Goal: Task Accomplishment & Management: Use online tool/utility

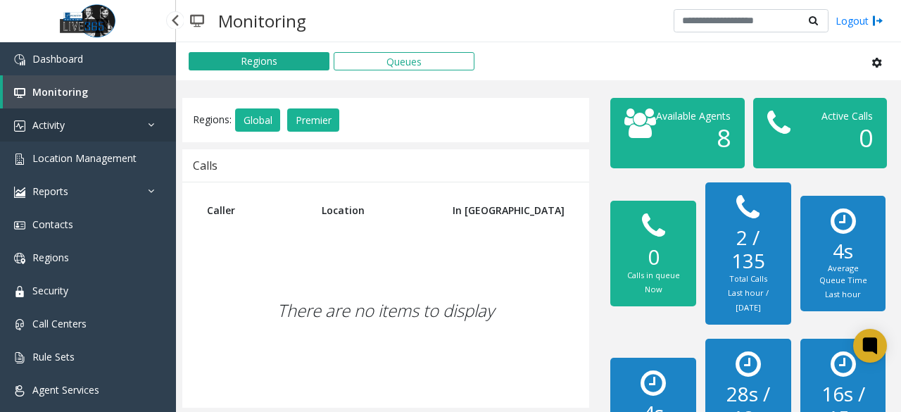
click at [134, 123] on link "Activity" at bounding box center [88, 124] width 176 height 33
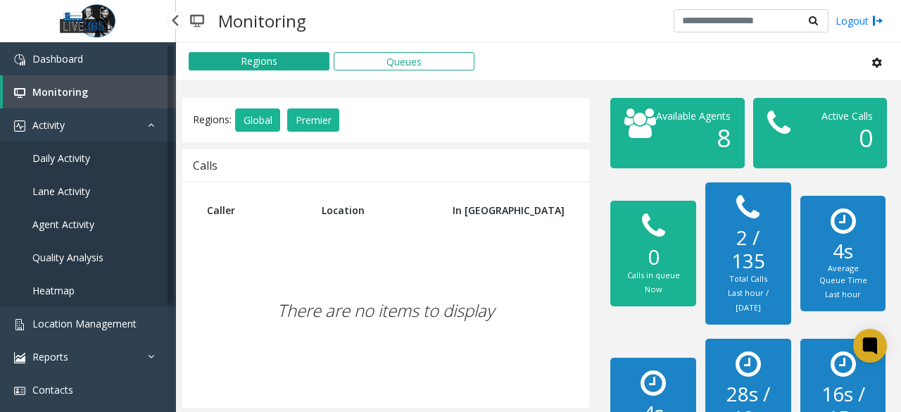
click at [103, 225] on link "Agent Activity" at bounding box center [88, 224] width 176 height 33
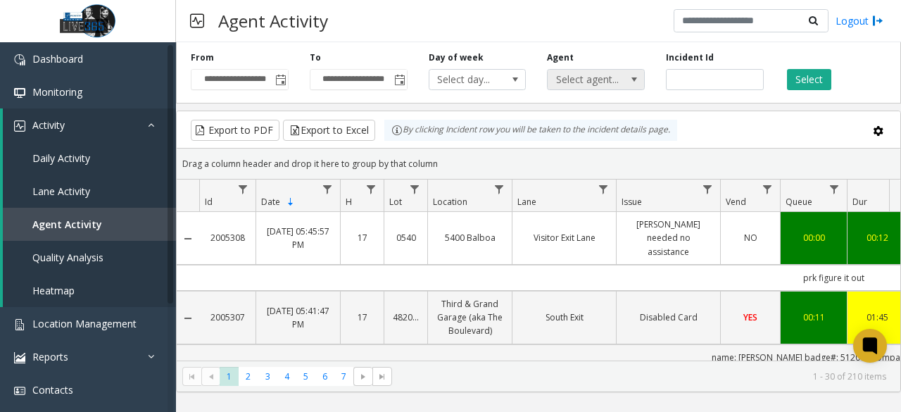
click at [584, 77] on span "Select agent..." at bounding box center [586, 80] width 77 height 20
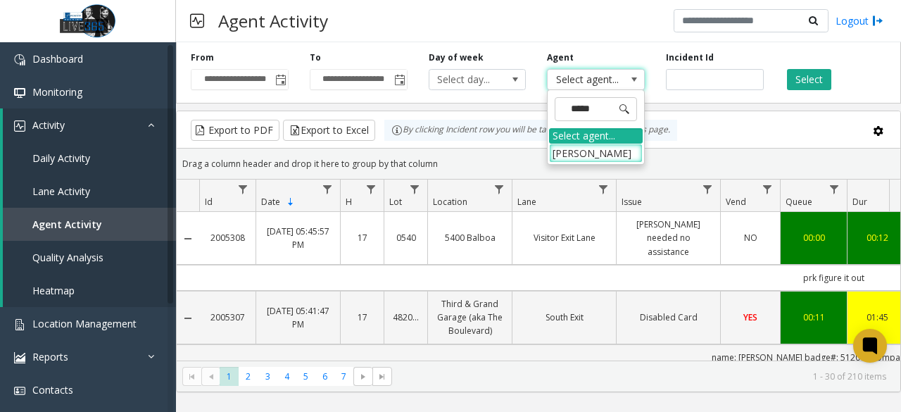
type input "******"
click at [598, 154] on li "[PERSON_NAME]" at bounding box center [596, 153] width 94 height 19
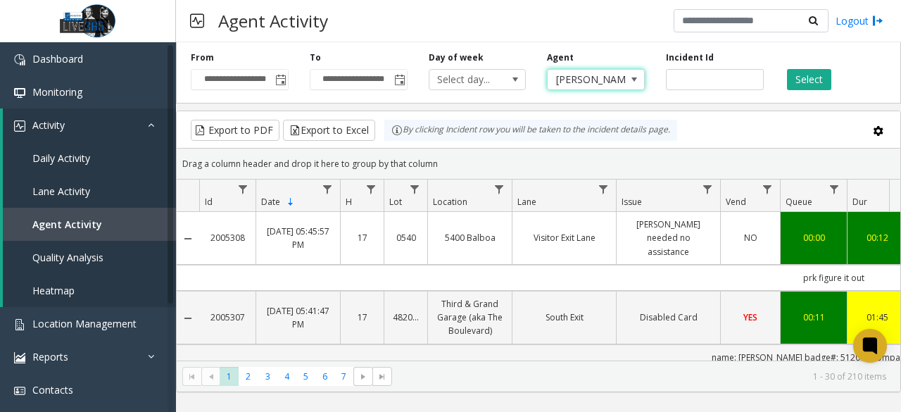
click at [792, 91] on div "**********" at bounding box center [538, 70] width 725 height 67
click at [814, 83] on button "Select" at bounding box center [809, 79] width 44 height 21
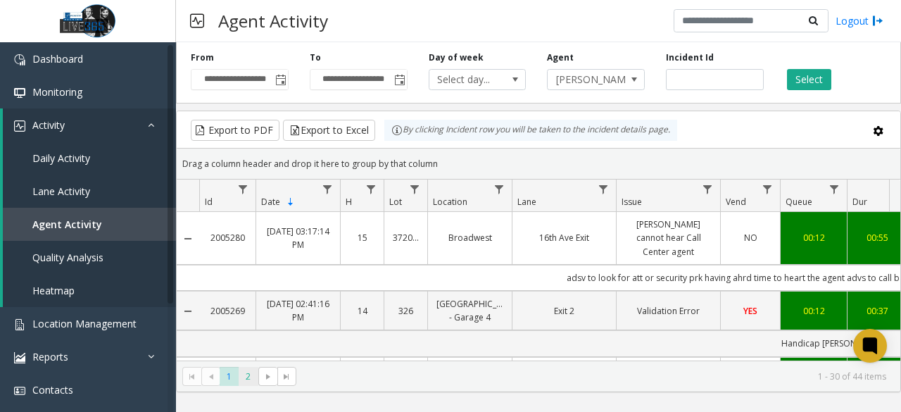
click at [244, 378] on span "2" at bounding box center [248, 376] width 19 height 19
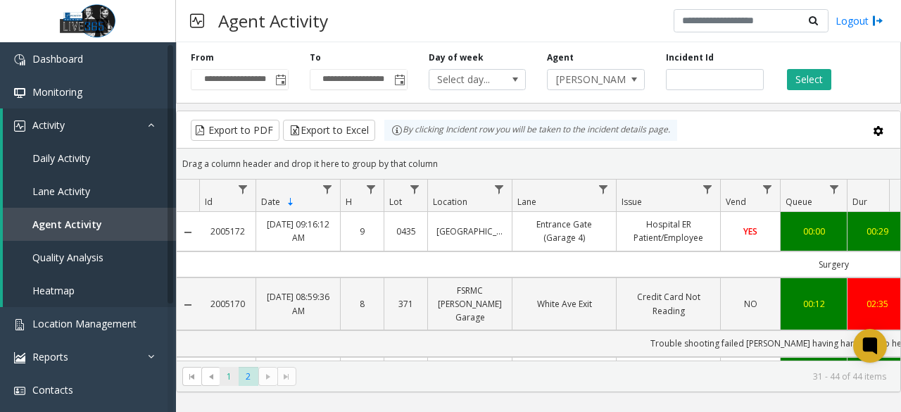
click at [227, 375] on span "1" at bounding box center [229, 376] width 19 height 19
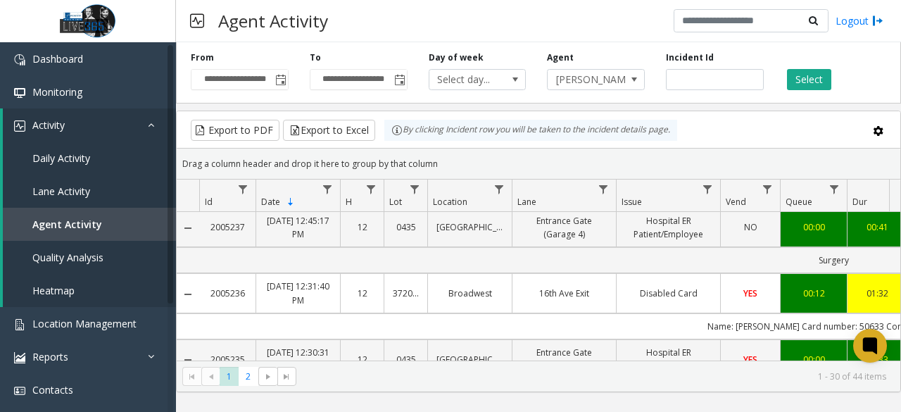
scroll to position [493, 0]
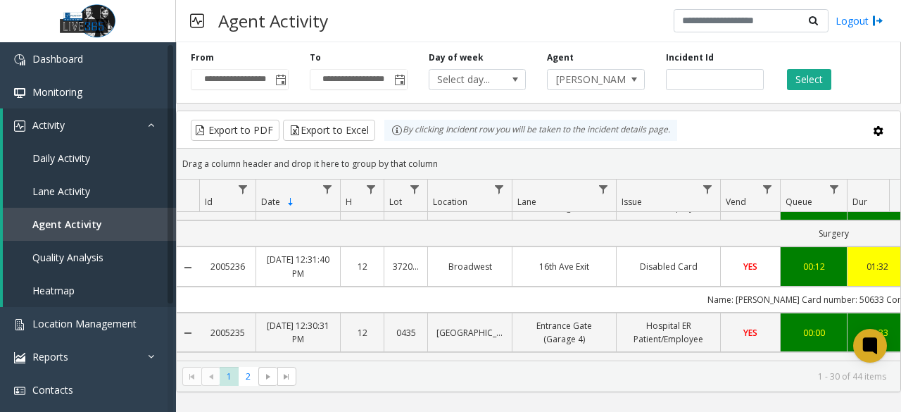
drag, startPoint x: 247, startPoint y: 271, endPoint x: 206, endPoint y: 270, distance: 41.5
click at [206, 270] on td "2005236" at bounding box center [227, 265] width 56 height 39
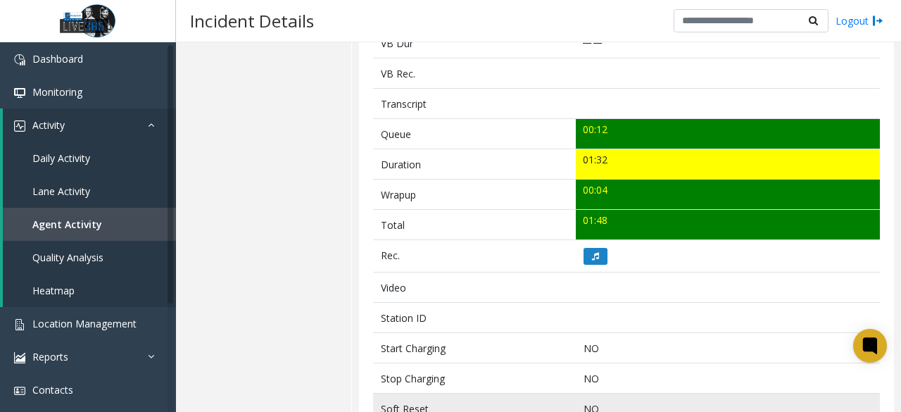
scroll to position [600, 0]
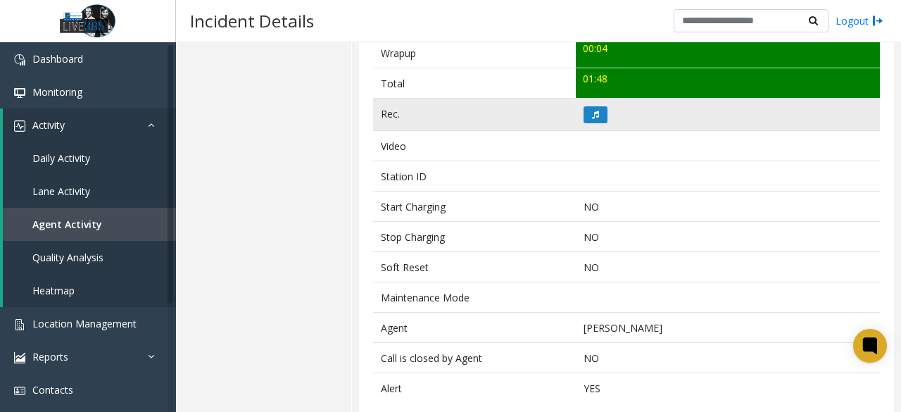
click at [579, 99] on td at bounding box center [728, 115] width 304 height 32
click at [595, 106] on button at bounding box center [595, 114] width 24 height 17
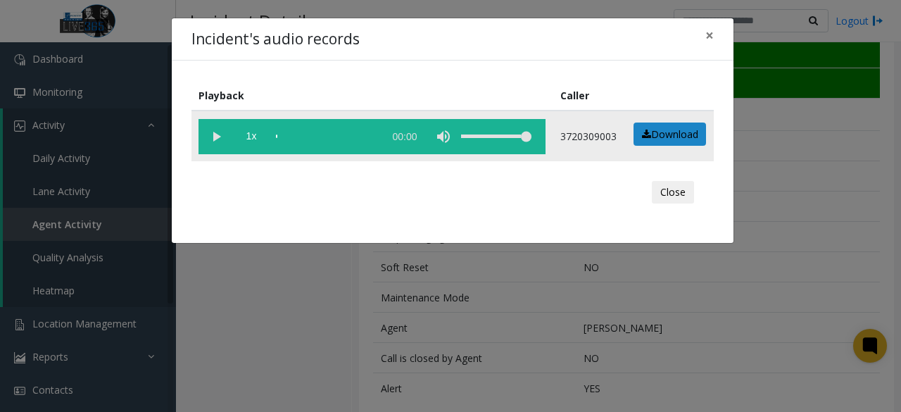
click at [215, 136] on vg-play-pause at bounding box center [215, 136] width 35 height 35
click at [331, 134] on div "scrub bar" at bounding box center [326, 136] width 101 height 35
click at [334, 134] on div "scrub bar" at bounding box center [326, 136] width 101 height 35
click at [338, 134] on div "scrub bar" at bounding box center [326, 136] width 101 height 35
click at [334, 135] on div "scrub bar" at bounding box center [326, 136] width 101 height 35
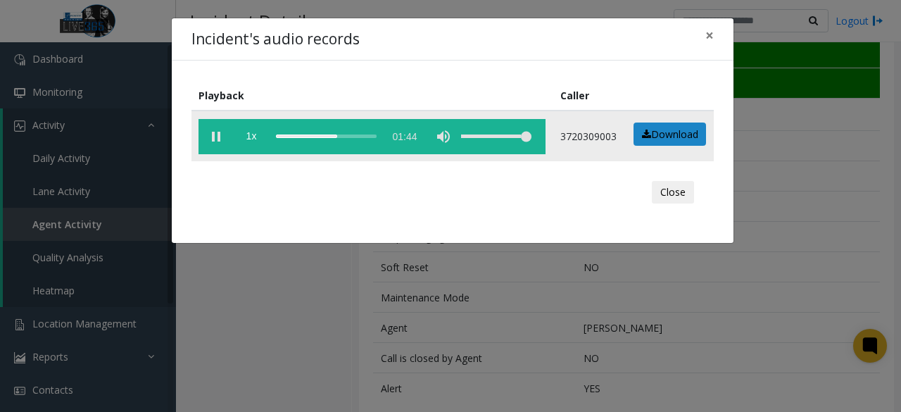
click at [331, 135] on div "scrub bar" at bounding box center [326, 136] width 101 height 35
click at [217, 134] on vg-play-pause at bounding box center [215, 136] width 35 height 35
click at [220, 130] on vg-play-pause at bounding box center [215, 136] width 35 height 35
click at [220, 134] on vg-play-pause at bounding box center [215, 136] width 35 height 35
click at [215, 132] on vg-play-pause at bounding box center [215, 136] width 35 height 35
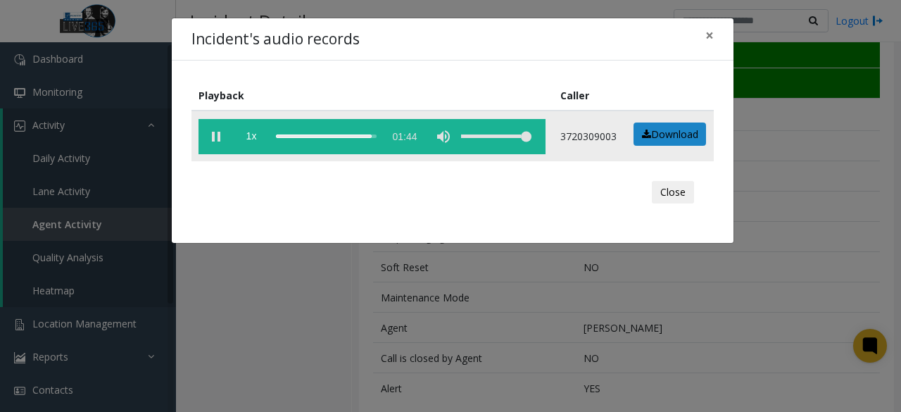
click at [214, 134] on vg-play-pause at bounding box center [215, 136] width 35 height 35
click at [705, 34] on span "×" at bounding box center [709, 35] width 8 height 20
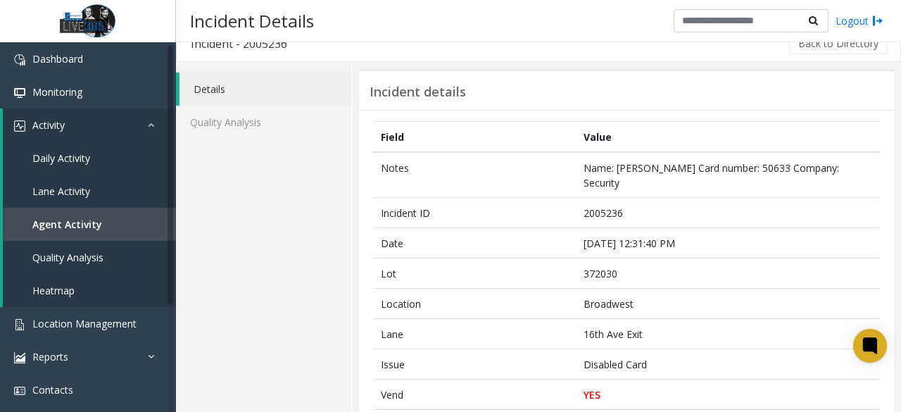
scroll to position [0, 0]
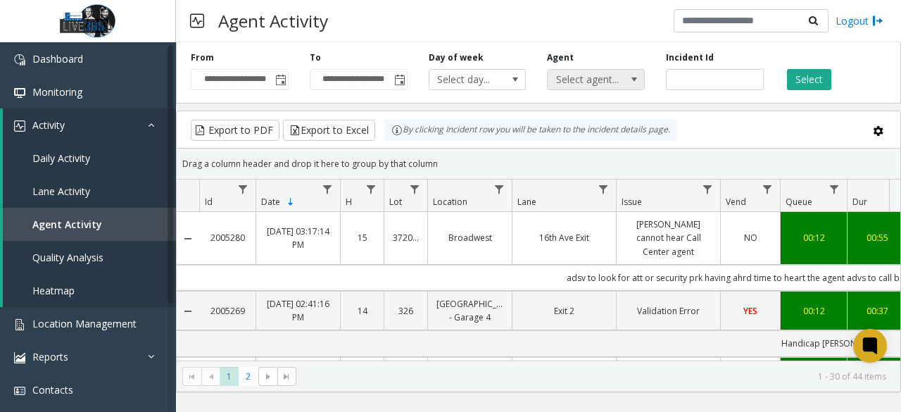
click at [619, 82] on span "Select agent..." at bounding box center [586, 80] width 77 height 20
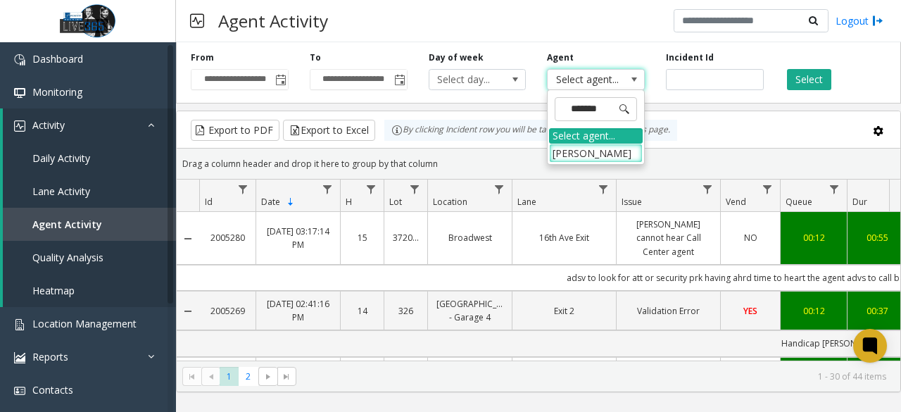
type input "********"
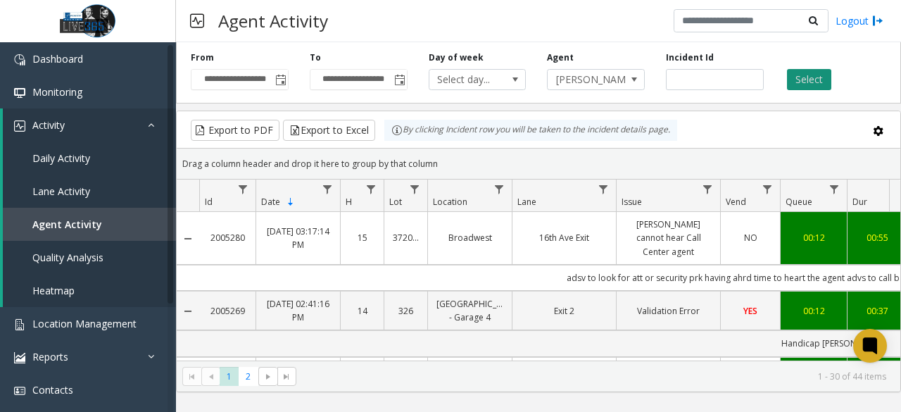
click at [812, 88] on button "Select" at bounding box center [809, 79] width 44 height 21
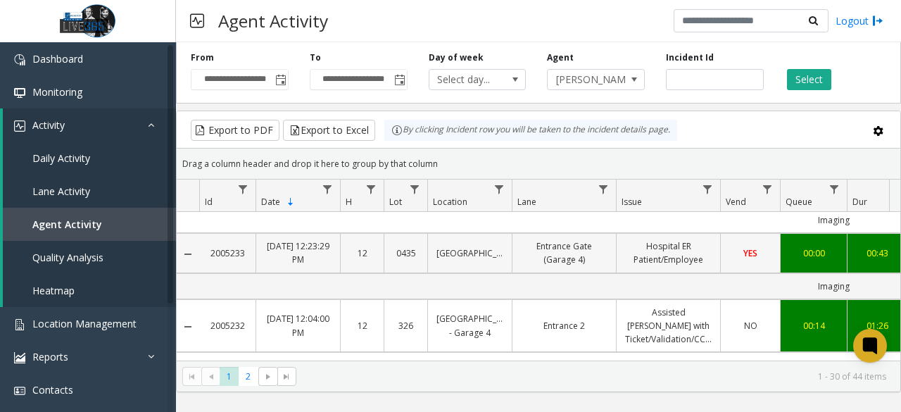
scroll to position [633, 0]
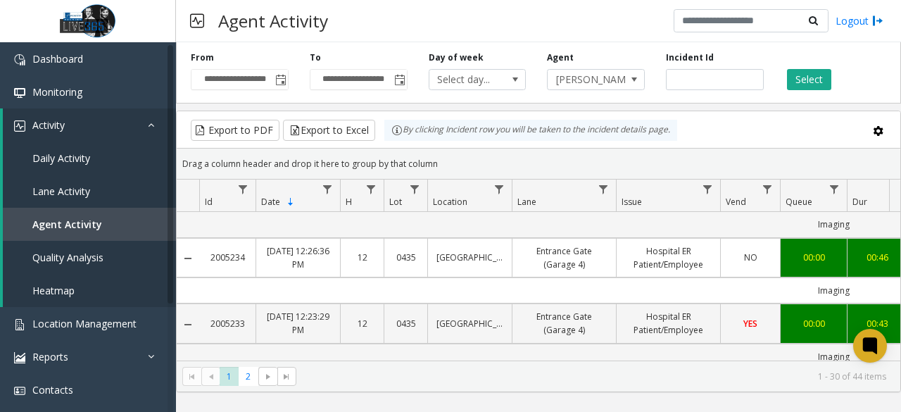
click at [690, 258] on link "Hospital ER Patient/Employee" at bounding box center [668, 257] width 87 height 27
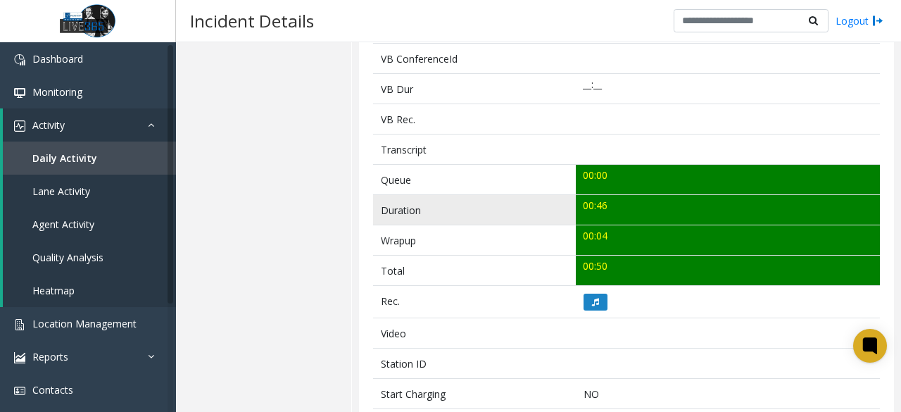
scroll to position [493, 0]
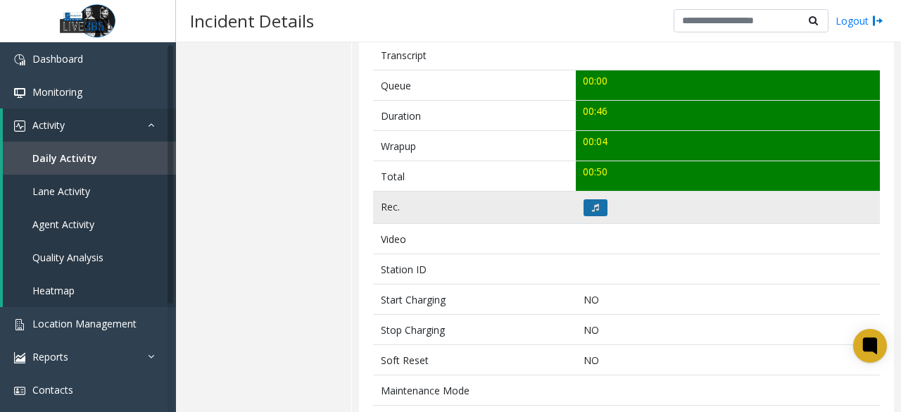
click at [592, 203] on icon at bounding box center [595, 207] width 7 height 8
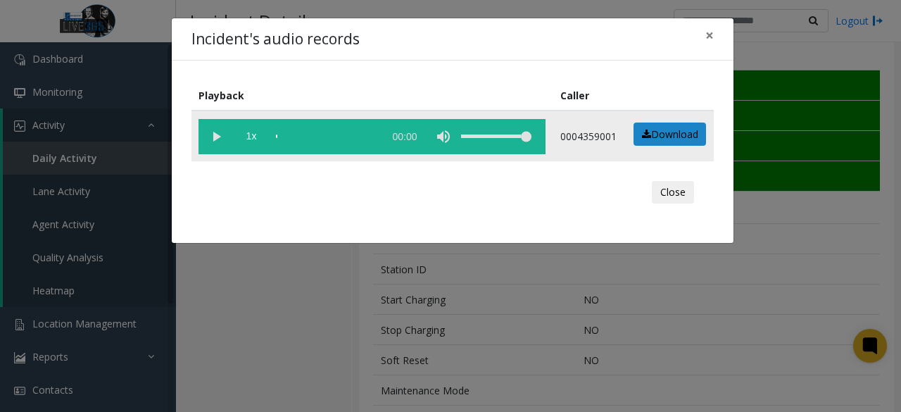
click at [207, 140] on vg-play-pause at bounding box center [215, 136] width 35 height 35
click at [501, 134] on div "volume level" at bounding box center [496, 136] width 70 height 35
drag, startPoint x: 503, startPoint y: 133, endPoint x: 510, endPoint y: 134, distance: 7.2
click at [510, 134] on div "volume level" at bounding box center [496, 136] width 70 height 35
click at [505, 135] on div "volume level" at bounding box center [496, 136] width 70 height 35
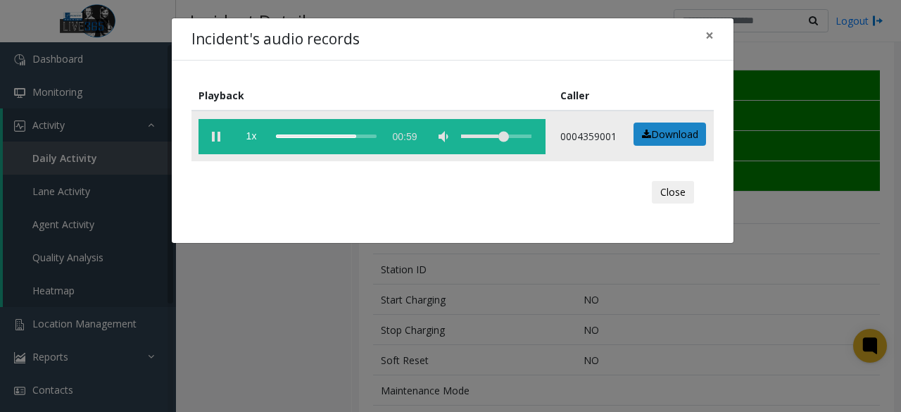
click at [497, 135] on div "volume level" at bounding box center [496, 136] width 70 height 35
click at [707, 36] on span "×" at bounding box center [709, 35] width 8 height 20
